Goal: Register for event/course

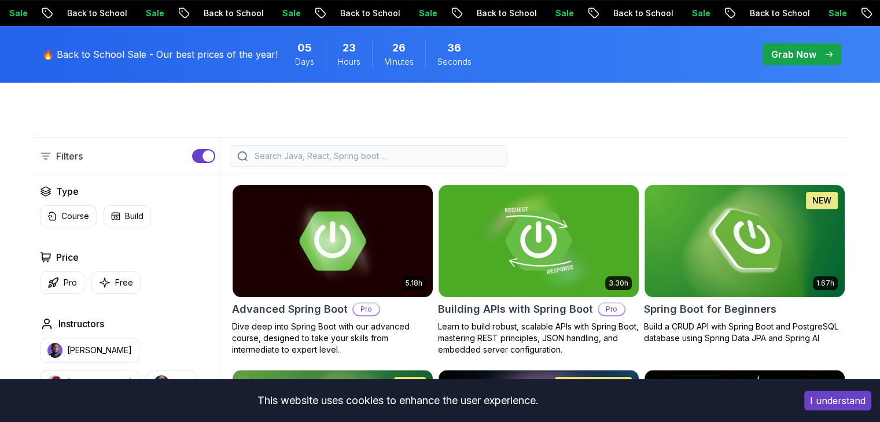
scroll to position [245, 0]
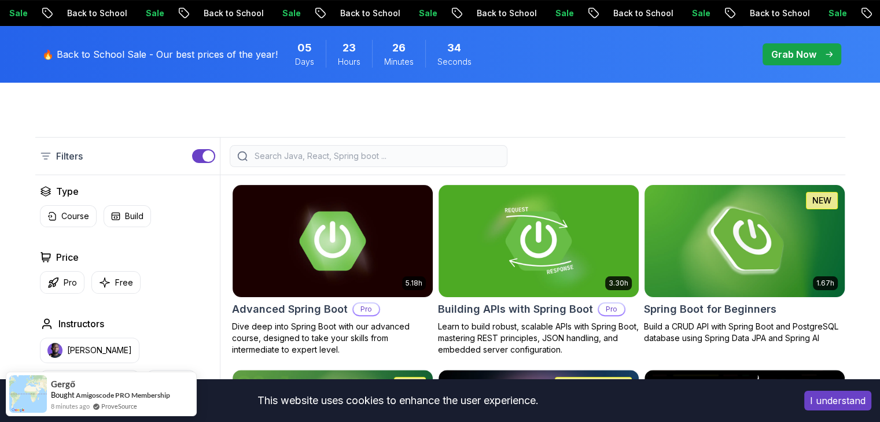
click at [727, 259] on img at bounding box center [744, 240] width 210 height 117
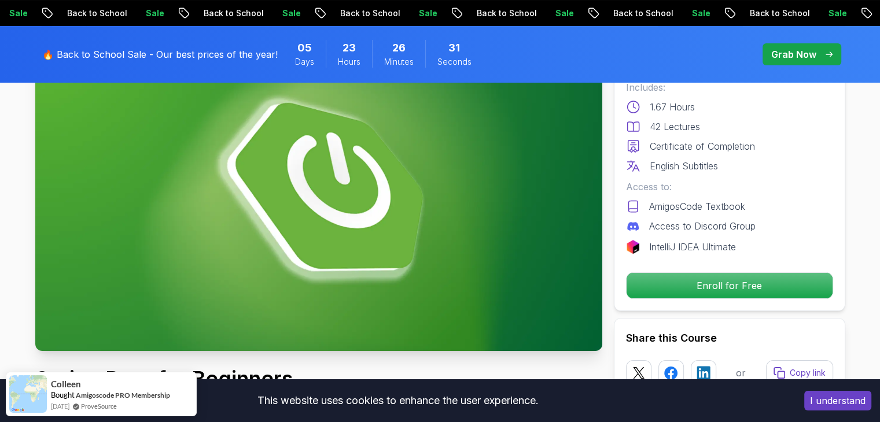
scroll to position [123, 0]
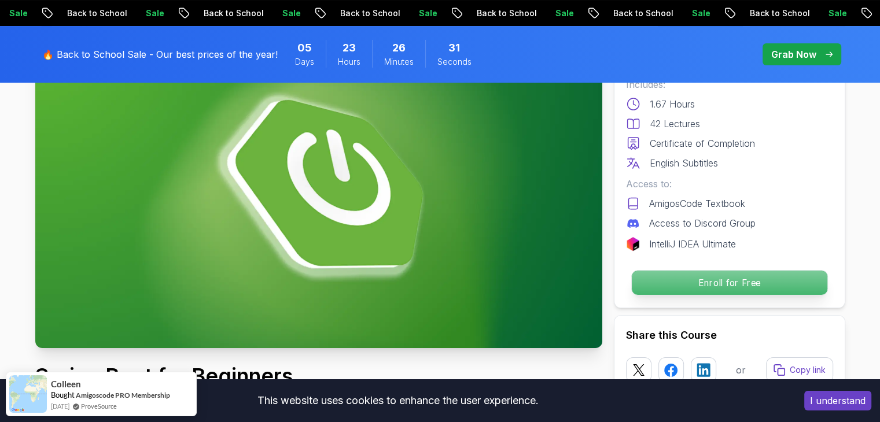
click at [722, 274] on p "Enroll for Free" at bounding box center [729, 283] width 196 height 24
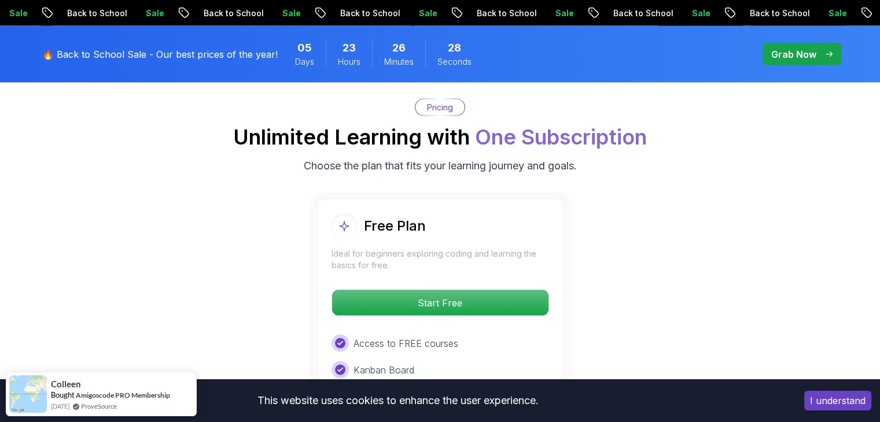
scroll to position [2351, 0]
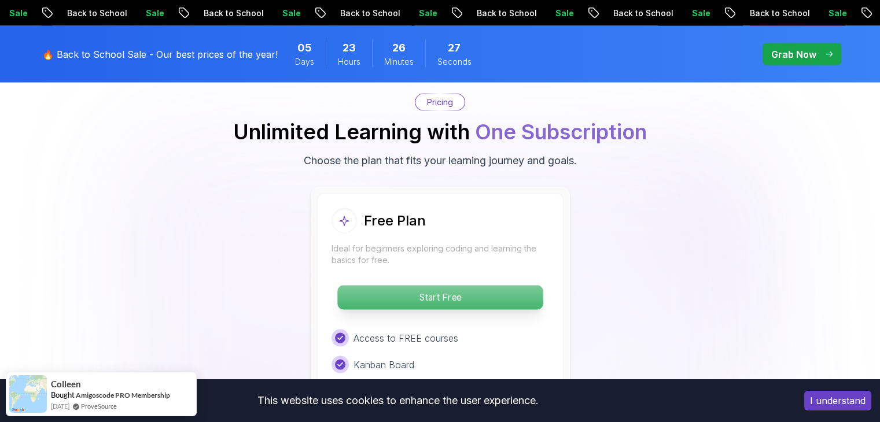
click at [498, 286] on p "Start Free" at bounding box center [439, 298] width 205 height 24
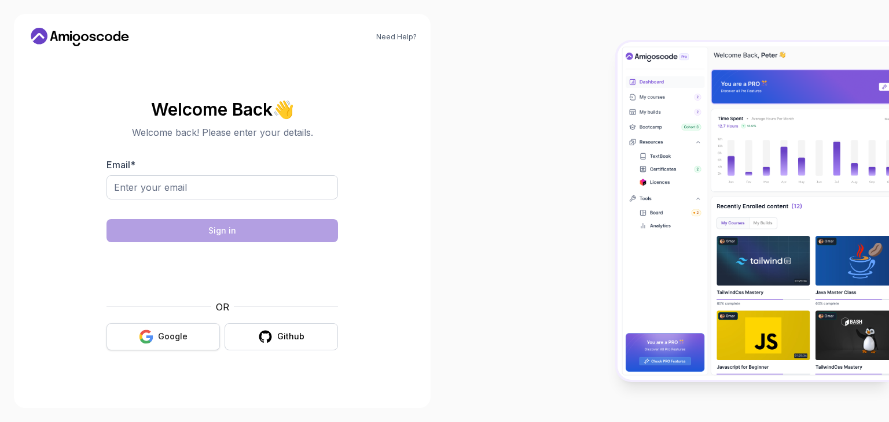
click at [192, 334] on button "Google" at bounding box center [162, 336] width 113 height 27
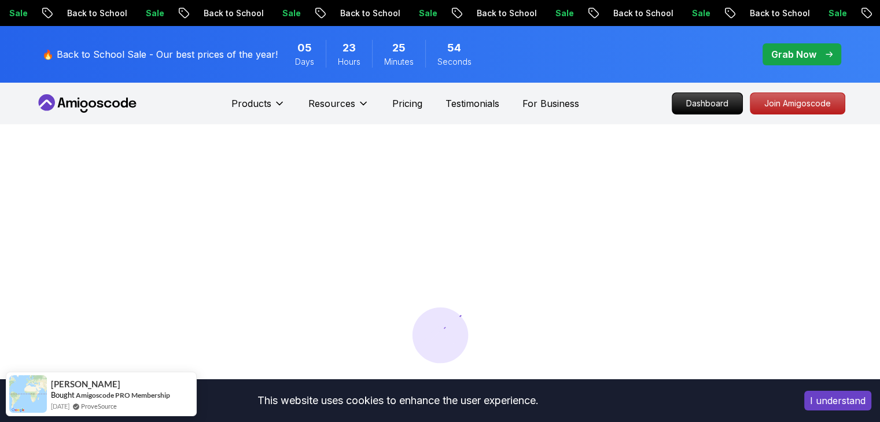
click at [590, 65] on div "🔥 Back to School Sale - Our best prices of the year! 05 Days 23 Hours 25 Minute…" at bounding box center [440, 54] width 810 height 57
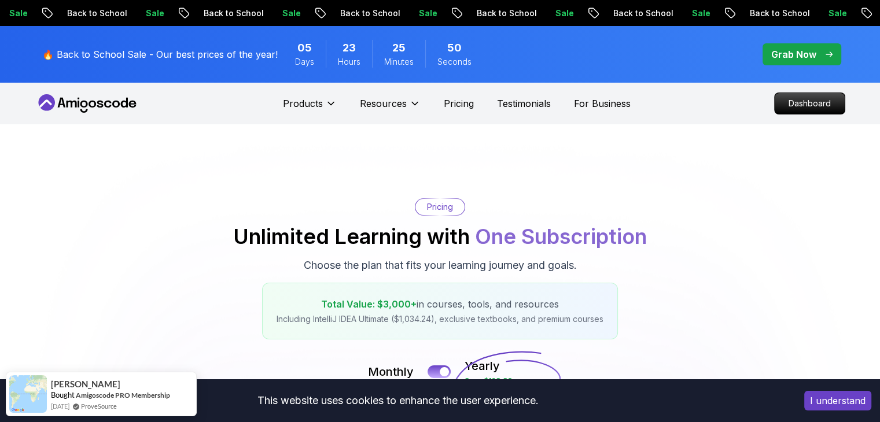
drag, startPoint x: 590, startPoint y: 65, endPoint x: 457, endPoint y: 115, distance: 141.9
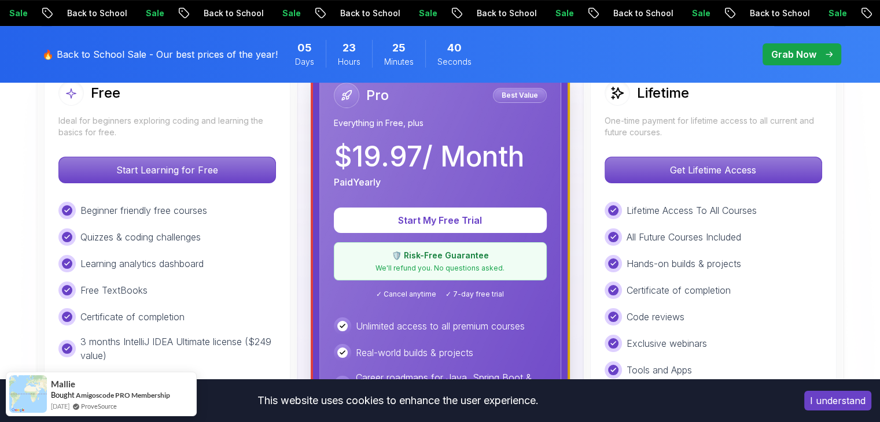
scroll to position [360, 0]
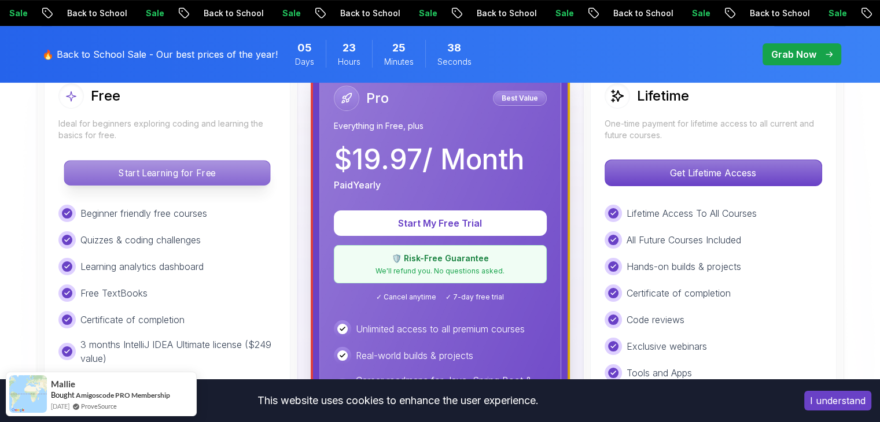
click at [189, 167] on p "Start Learning for Free" at bounding box center [166, 173] width 205 height 24
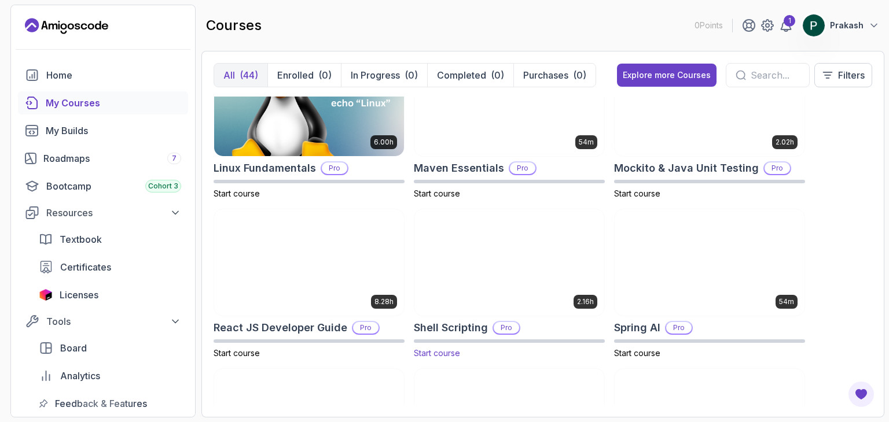
scroll to position [1520, 0]
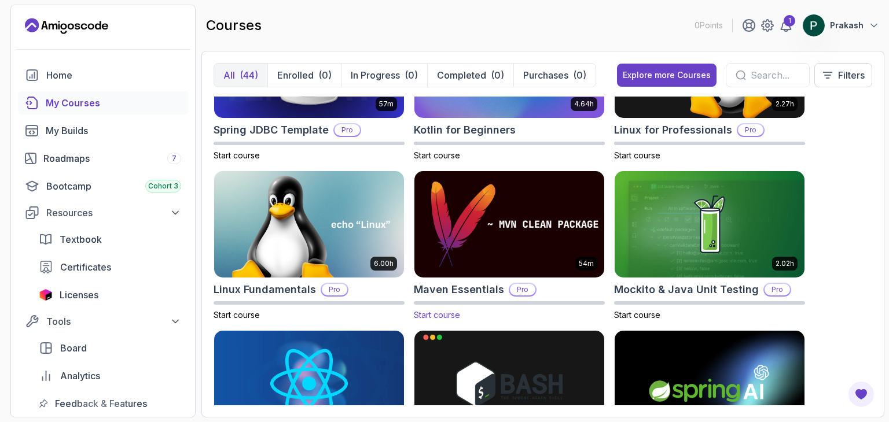
click at [577, 213] on img at bounding box center [509, 225] width 199 height 112
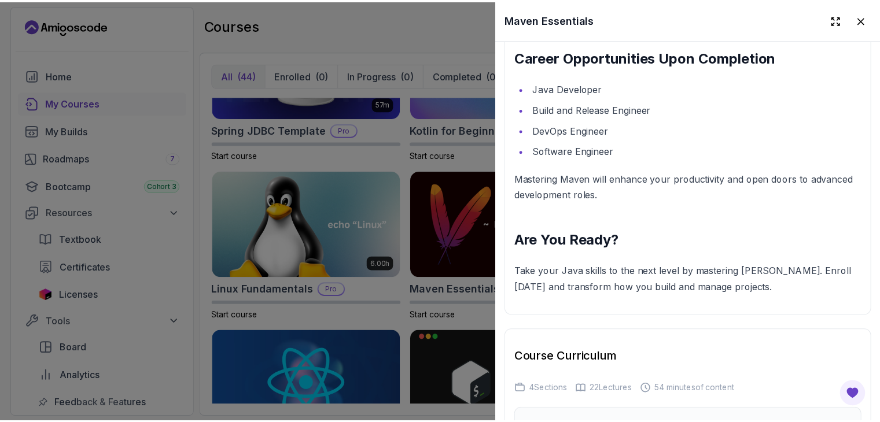
scroll to position [1386, 0]
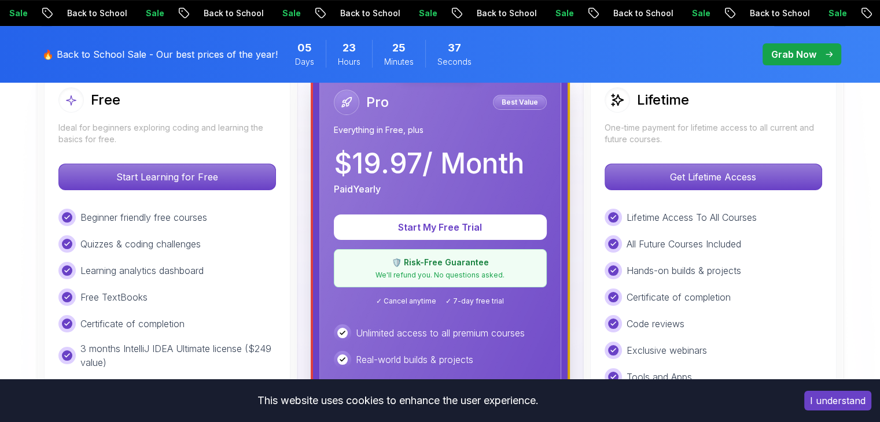
scroll to position [360, 0]
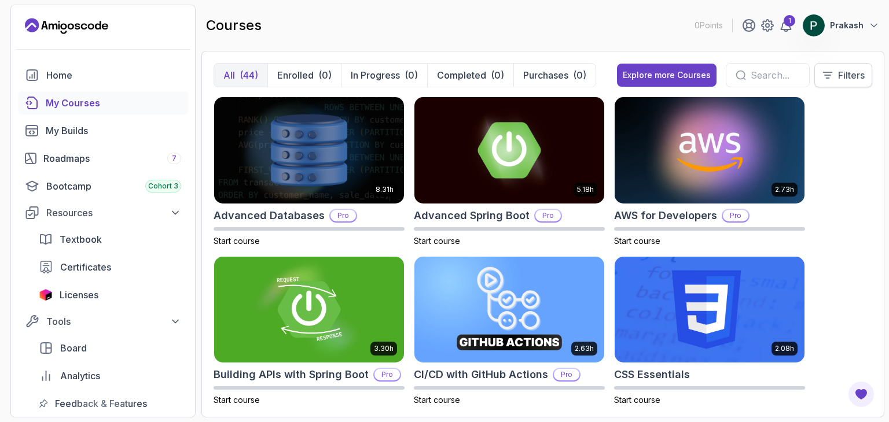
click at [824, 77] on icon at bounding box center [828, 75] width 12 height 12
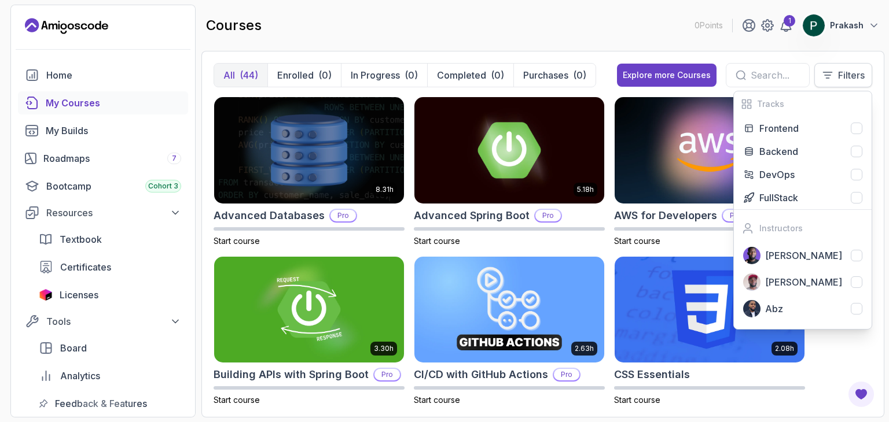
click at [824, 77] on icon at bounding box center [828, 75] width 12 height 12
